Goal: Task Accomplishment & Management: Use online tool/utility

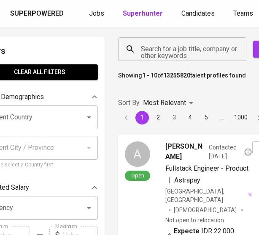
scroll to position [0, 38]
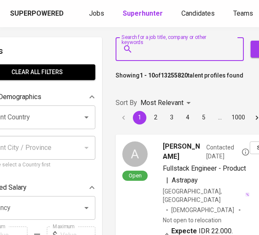
click at [177, 52] on input "Search for a job title, company or other keywords" at bounding box center [181, 49] width 91 height 16
paste input "https://www.instagram.com/monoveritas/?hl=en"
type input "https://www.instagram.com/monoveritas/?hl=en"
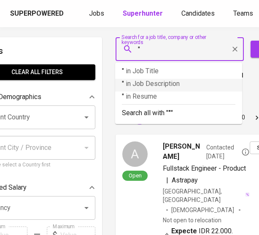
paste input "PT. Mono Veritas Abadi"
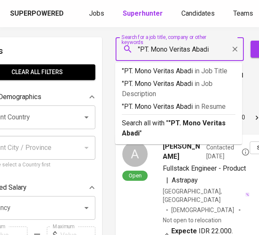
type input ""PT. Mono Veritas Abadi""
click at [258, 51] on icon "button" at bounding box center [262, 49] width 8 height 8
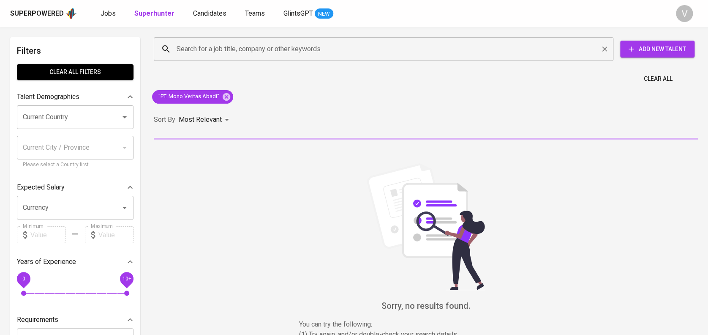
click at [259, 51] on input "Search for a job title, company or other keywords" at bounding box center [386, 49] width 423 height 16
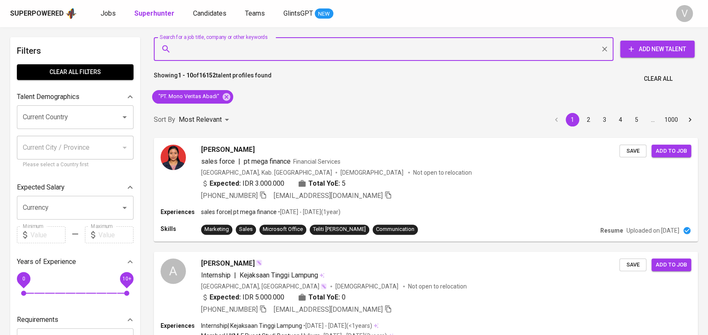
click at [259, 51] on input "Search for a job title, company or other keywords" at bounding box center [386, 49] width 423 height 16
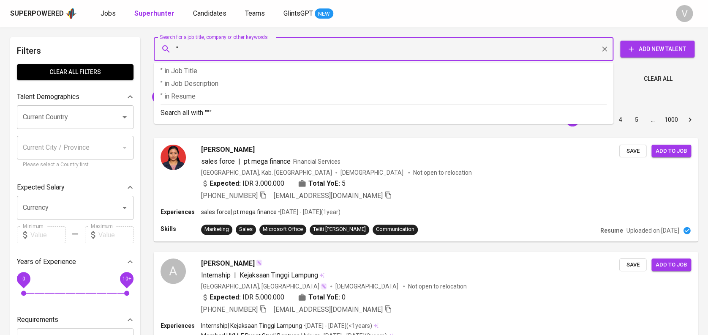
paste input "PT. Mono Veritas Abadi"
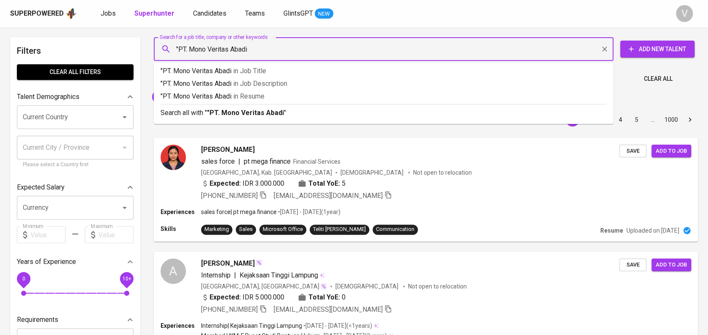
type input ""PT. Mono Veritas Abadi""
click at [259, 134] on div "Mona Velita sales force | pt mega finance Financial Services Indonesia, Kab. Su…" at bounding box center [426, 190] width 554 height 114
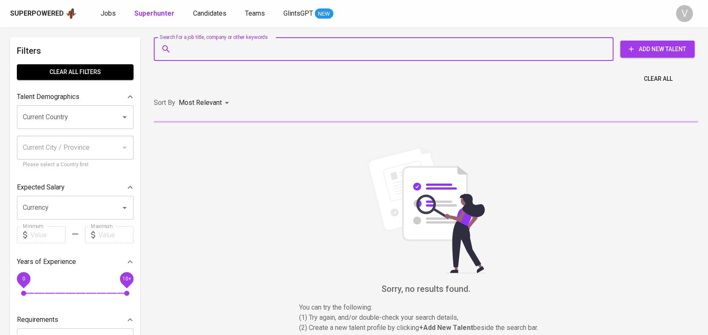
click at [516, 47] on input "Search for a job title, company or other keywords" at bounding box center [386, 49] width 423 height 16
paste input "PT. Mono Veritas Abadi"
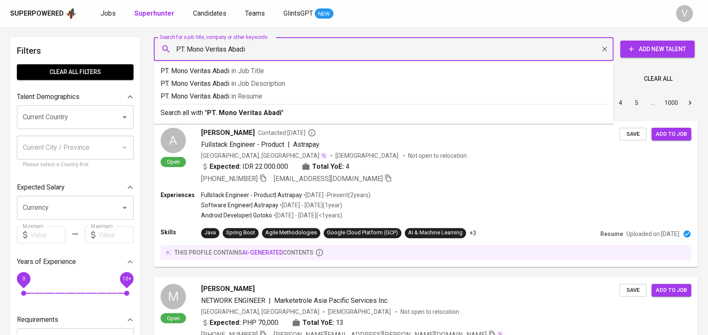
click at [186, 47] on input "PT. Mono Veritas Abadi" at bounding box center [386, 49] width 423 height 16
click at [264, 53] on input ""Mono [PERSON_NAME]" at bounding box center [386, 49] width 423 height 16
type input ""Mono Veritas Abadi""
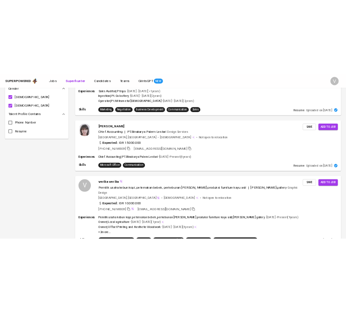
scroll to position [1153, 0]
